Goal: Find specific page/section: Find specific page/section

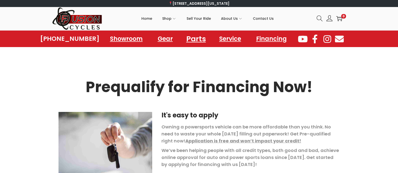
click at [192, 41] on link "Parts" at bounding box center [196, 39] width 32 height 14
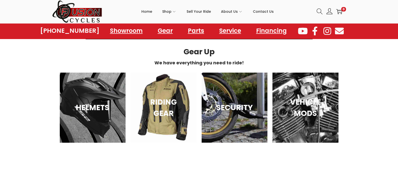
scroll to position [886, 0]
